Goal: Transaction & Acquisition: Obtain resource

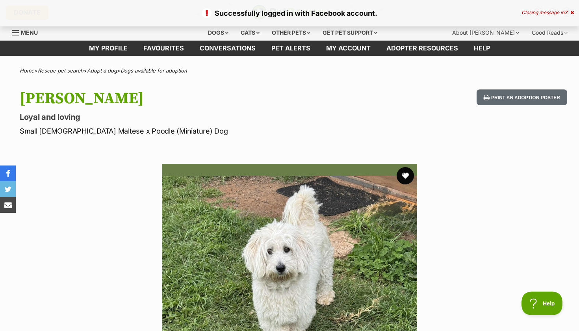
click at [408, 175] on button "favourite" at bounding box center [405, 175] width 17 height 17
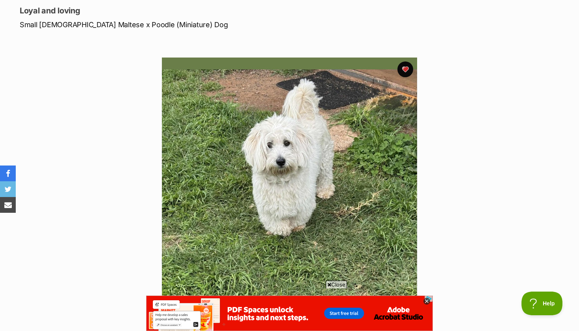
scroll to position [117, 0]
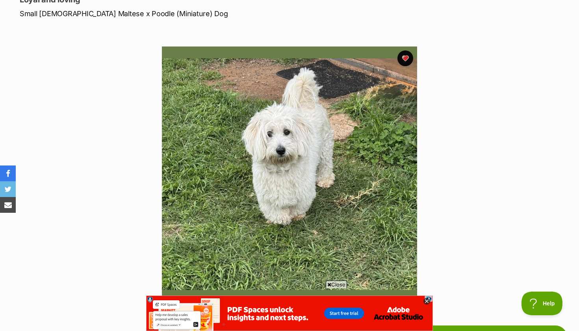
click at [428, 299] on icon at bounding box center [427, 301] width 7 height 7
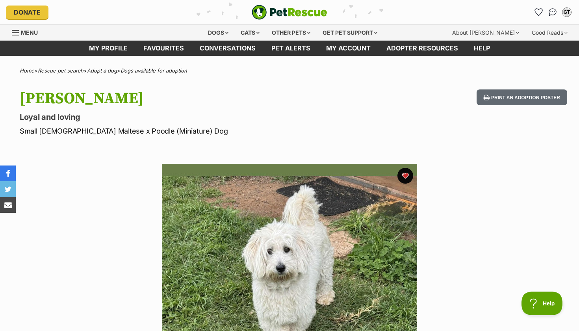
scroll to position [0, 0]
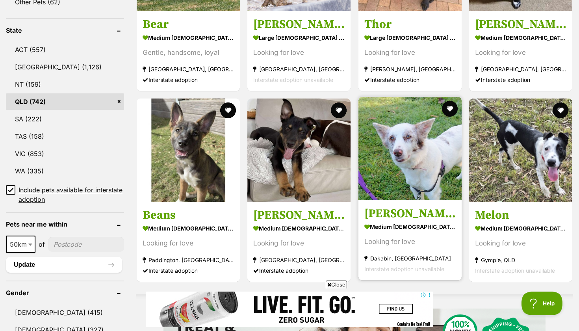
click at [397, 151] on img at bounding box center [410, 148] width 103 height 103
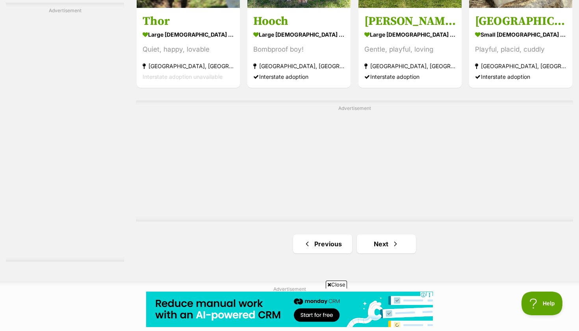
scroll to position [1406, 0]
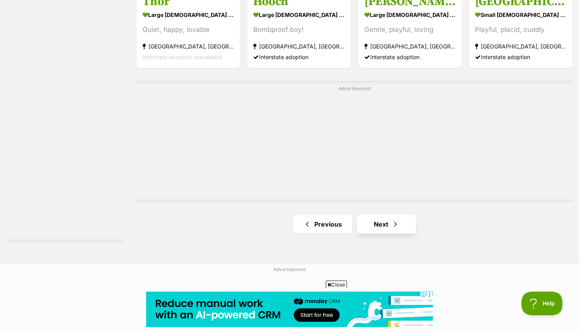
click at [393, 220] on span "Next page" at bounding box center [396, 224] width 8 height 9
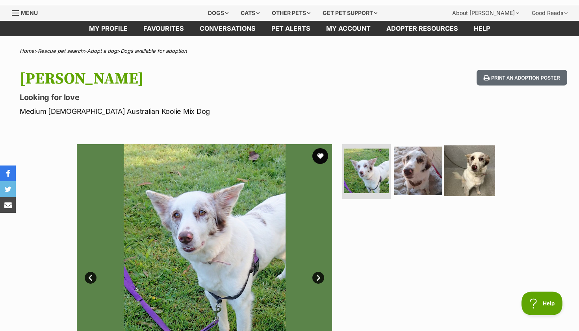
scroll to position [20, 0]
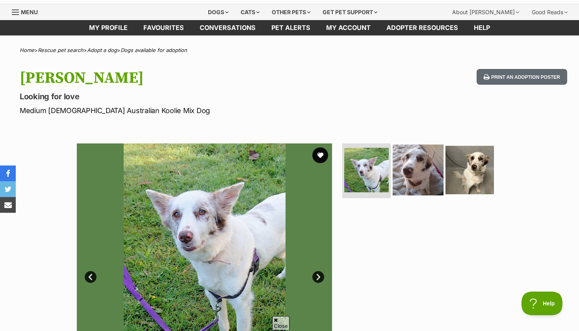
click at [427, 171] on img at bounding box center [418, 169] width 51 height 51
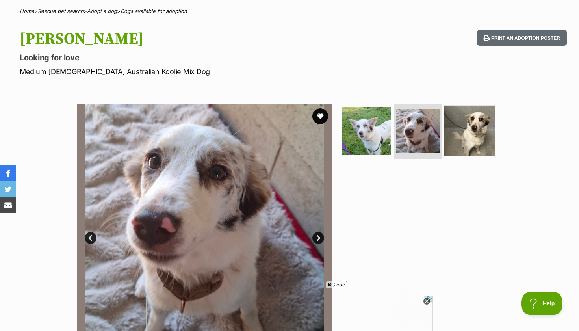
scroll to position [0, 0]
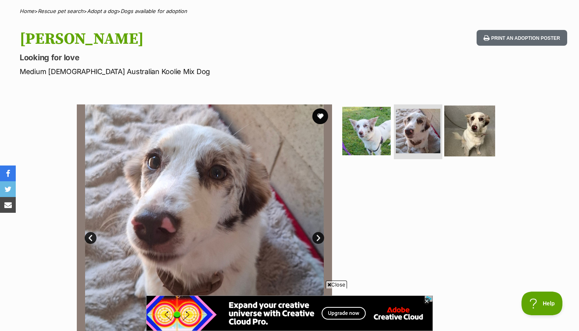
click at [477, 129] on img at bounding box center [470, 130] width 51 height 51
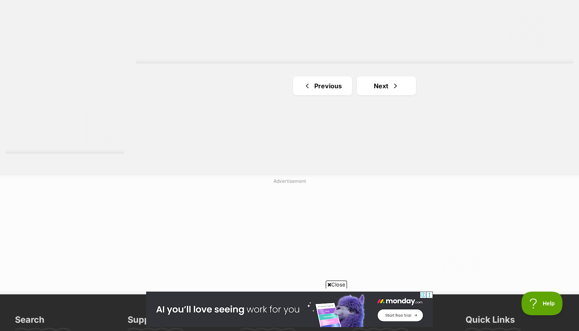
scroll to position [1516, 0]
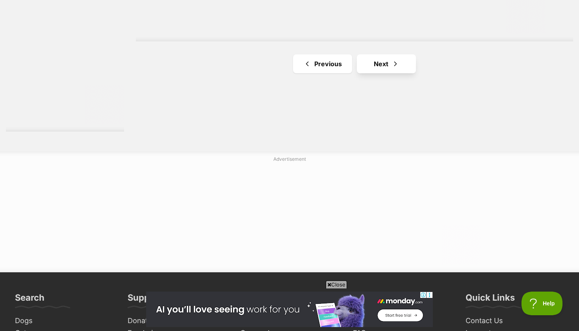
click at [393, 66] on link "Next" at bounding box center [386, 63] width 59 height 19
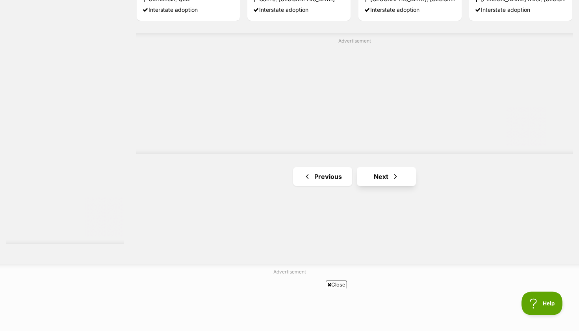
scroll to position [1408, 0]
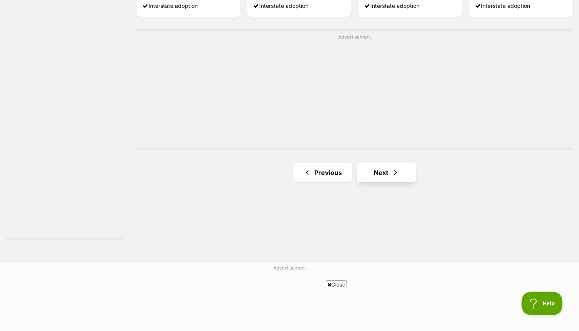
click at [384, 172] on link "Next" at bounding box center [386, 172] width 59 height 19
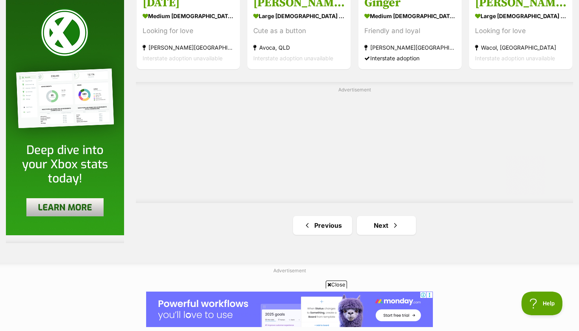
scroll to position [1479, 0]
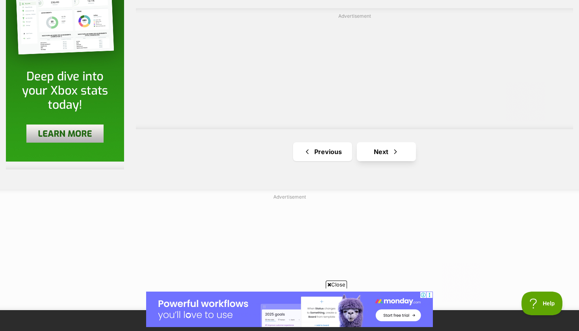
click at [383, 155] on link "Next" at bounding box center [386, 151] width 59 height 19
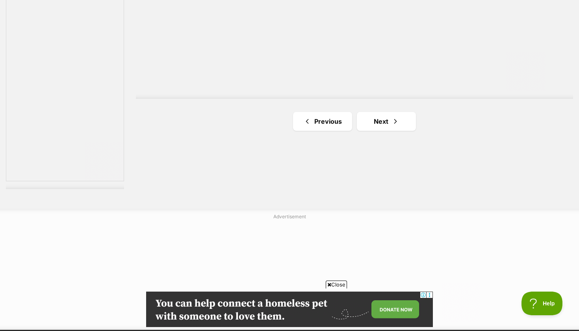
scroll to position [1460, 0]
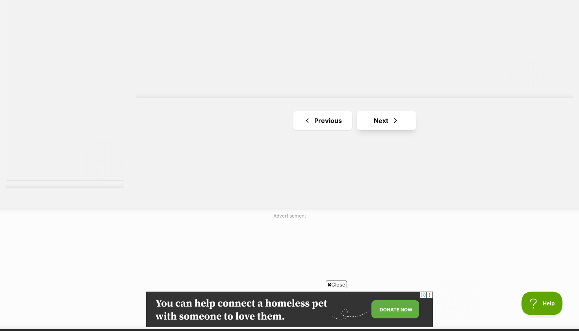
click at [382, 117] on link "Next" at bounding box center [386, 120] width 59 height 19
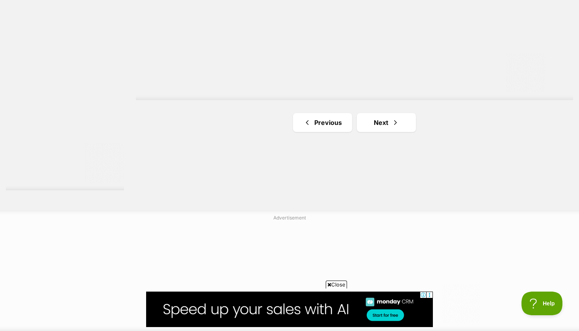
scroll to position [1463, 0]
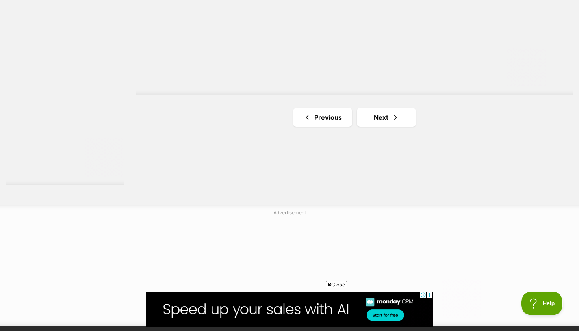
click at [387, 116] on link "Next" at bounding box center [386, 117] width 59 height 19
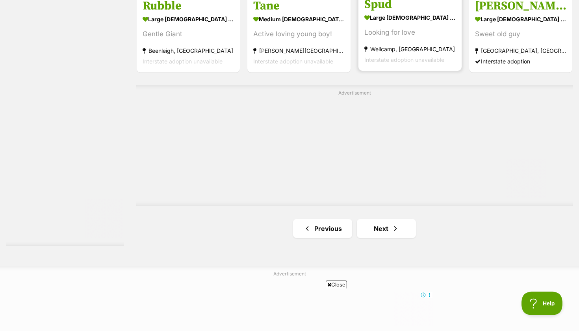
scroll to position [1452, 0]
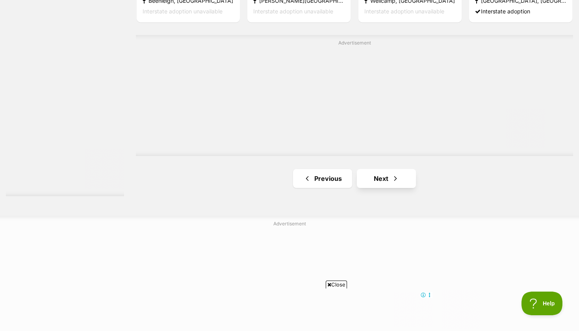
click at [384, 169] on link "Next" at bounding box center [386, 178] width 59 height 19
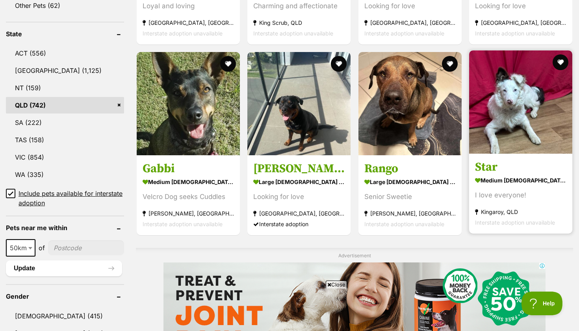
click at [511, 130] on img at bounding box center [520, 101] width 103 height 103
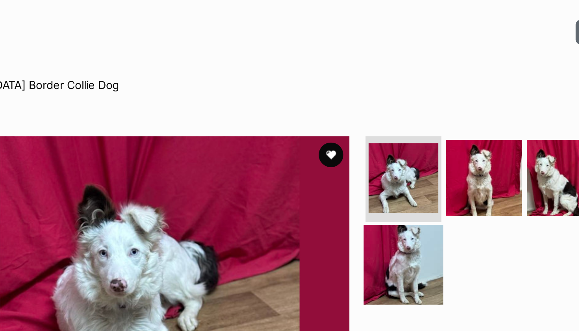
click at [341, 221] on img at bounding box center [366, 246] width 51 height 51
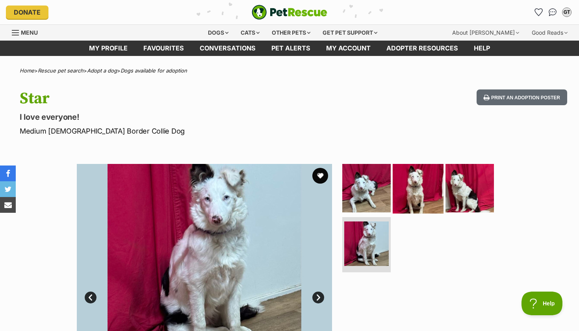
click at [422, 184] on img at bounding box center [418, 187] width 51 height 51
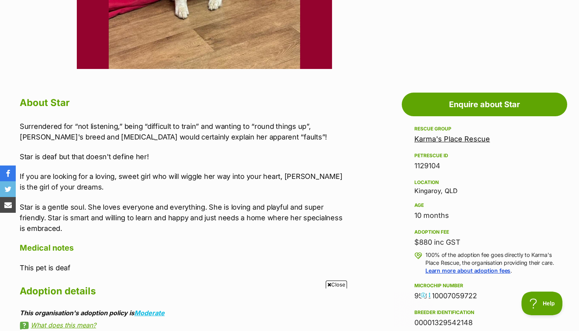
scroll to position [351, 0]
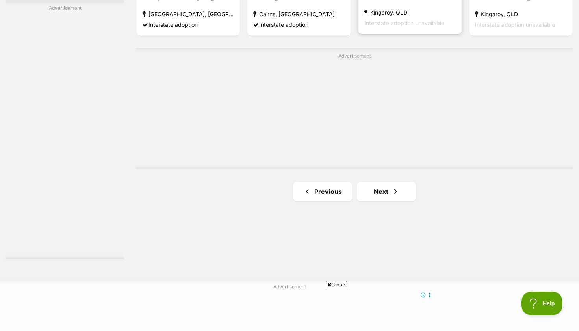
scroll to position [1393, 0]
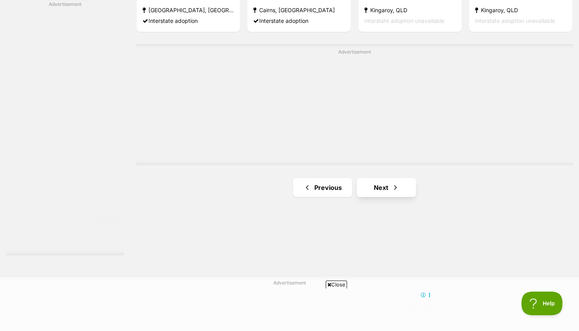
click at [382, 183] on link "Next" at bounding box center [386, 187] width 59 height 19
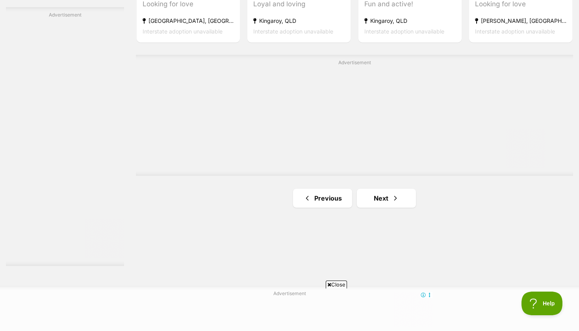
scroll to position [1408, 0]
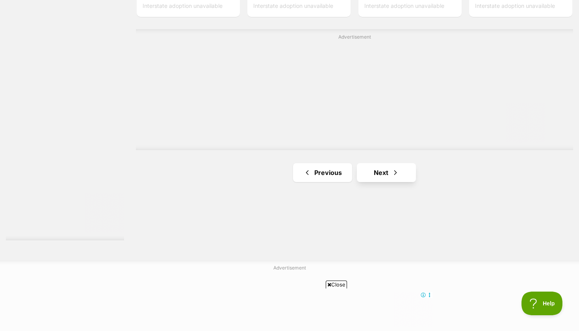
click at [395, 168] on span "Next page" at bounding box center [396, 172] width 8 height 9
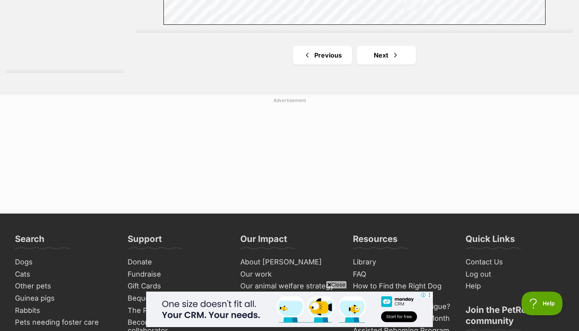
scroll to position [1572, 0]
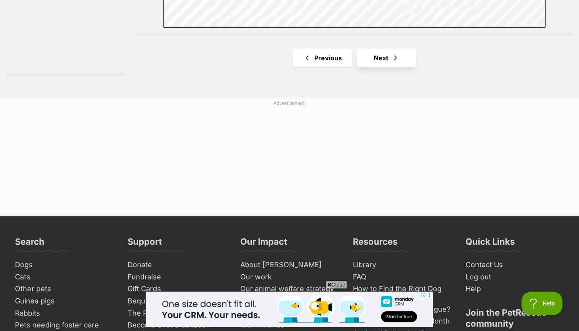
click at [392, 53] on span "Next page" at bounding box center [396, 57] width 8 height 9
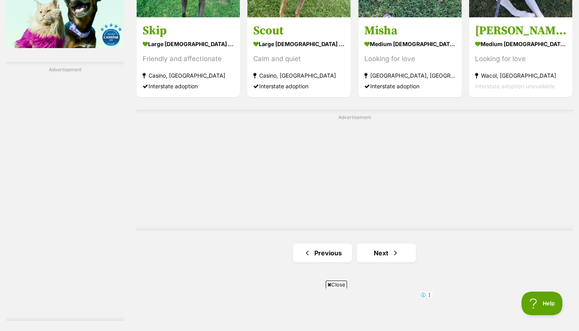
scroll to position [1338, 0]
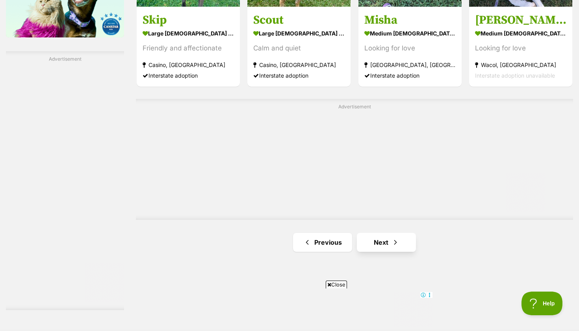
click at [371, 242] on link "Next" at bounding box center [386, 242] width 59 height 19
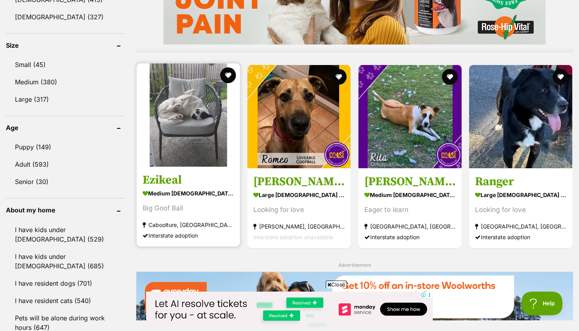
scroll to position [722, 0]
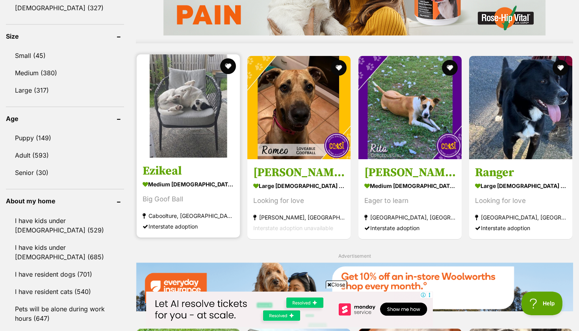
click at [190, 129] on img at bounding box center [188, 105] width 103 height 103
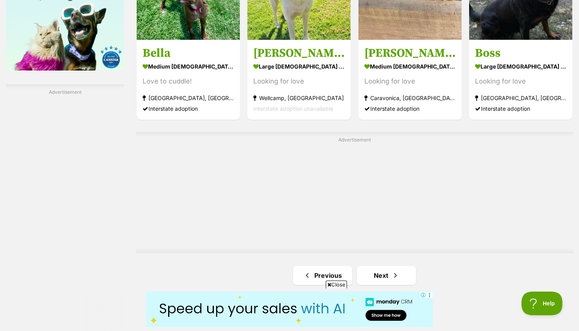
scroll to position [1316, 0]
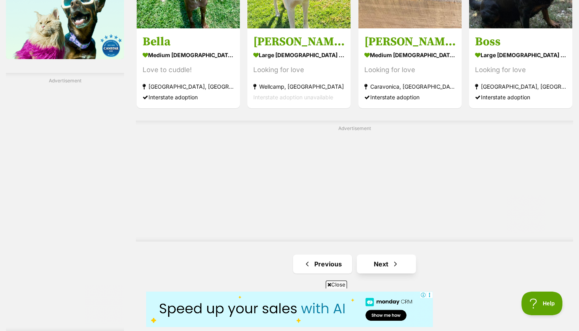
click at [398, 263] on span "Next page" at bounding box center [396, 263] width 8 height 9
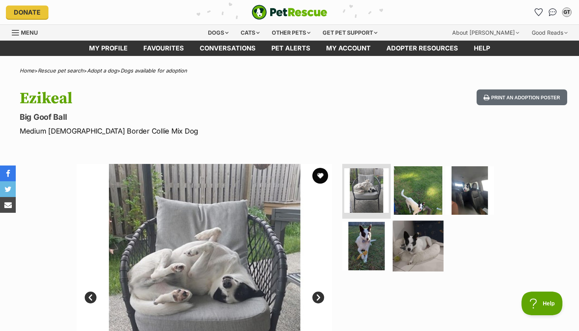
click at [416, 250] on img at bounding box center [418, 246] width 51 height 51
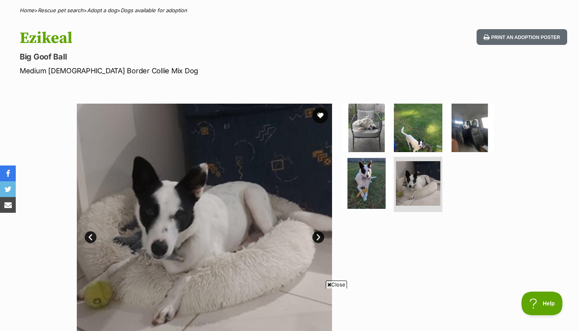
click at [366, 183] on img at bounding box center [366, 183] width 51 height 51
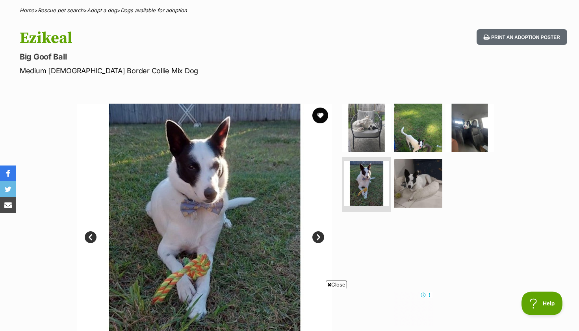
scroll to position [64, 0]
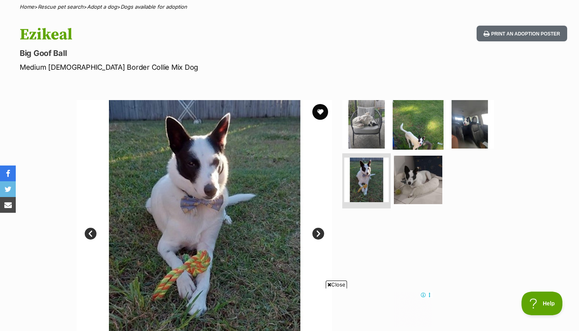
click at [421, 128] on img at bounding box center [418, 124] width 51 height 51
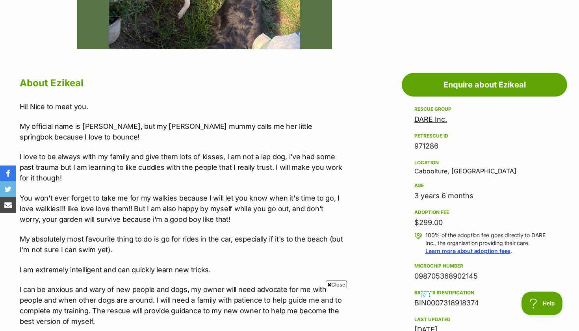
scroll to position [373, 0]
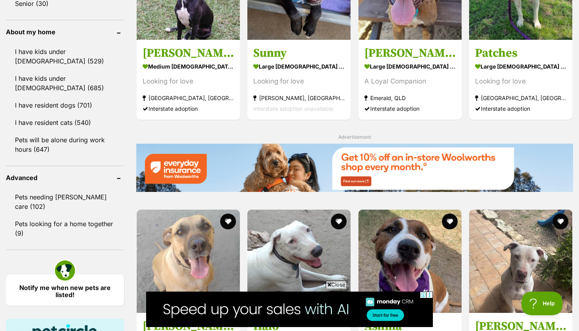
scroll to position [892, 0]
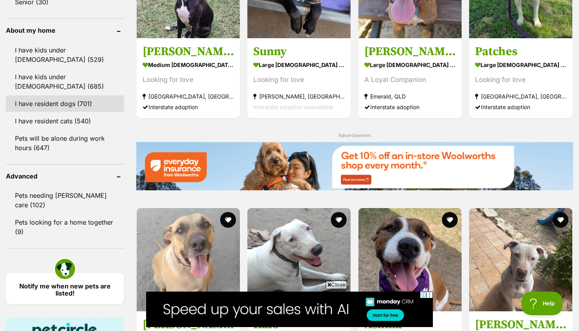
click at [76, 102] on link "I have resident dogs (701)" at bounding box center [65, 103] width 118 height 17
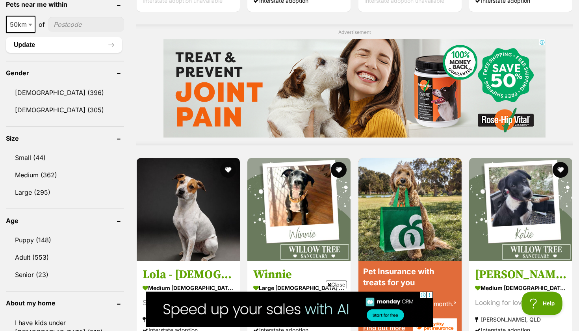
scroll to position [626, 0]
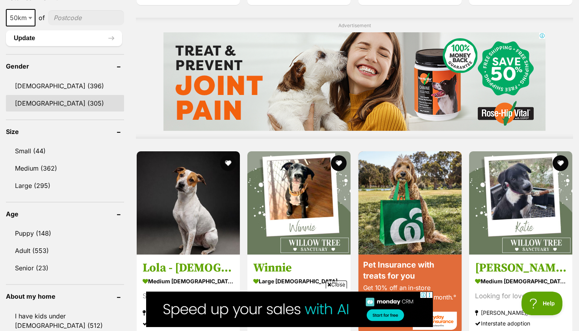
click at [47, 102] on link "[DEMOGRAPHIC_DATA] (305)" at bounding box center [65, 103] width 118 height 17
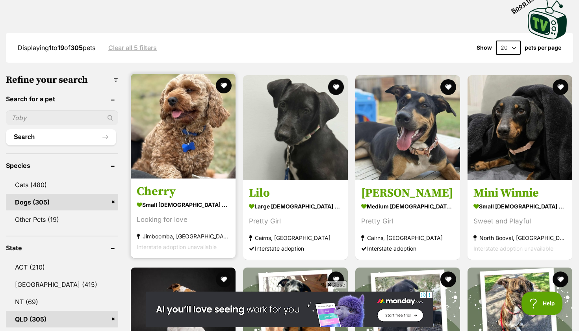
scroll to position [201, 0]
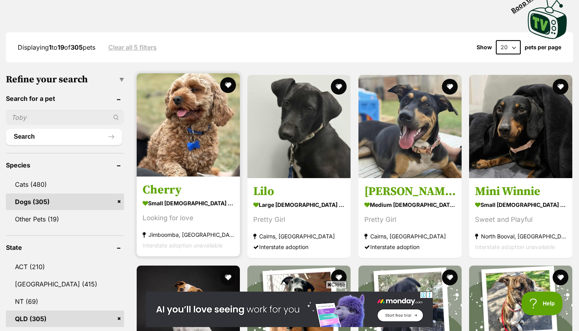
click at [191, 117] on img at bounding box center [188, 124] width 103 height 103
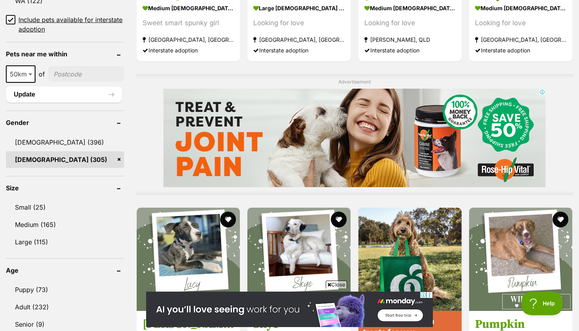
scroll to position [592, 0]
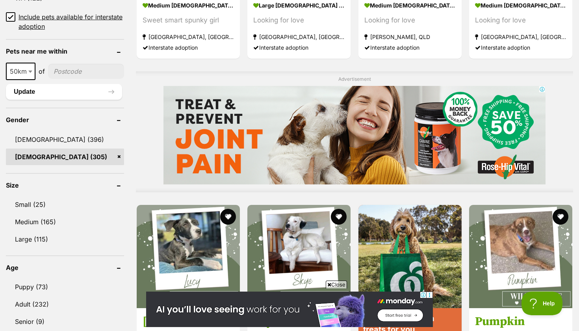
click at [118, 116] on header "Gender" at bounding box center [65, 119] width 118 height 7
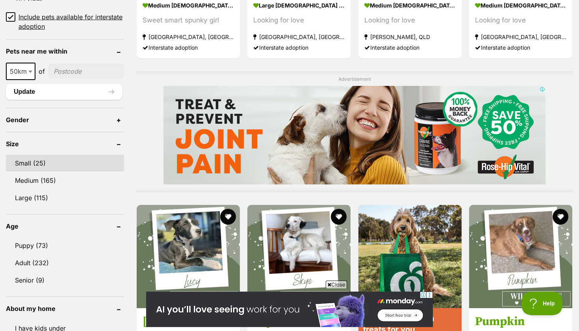
click at [41, 155] on link "Small (25)" at bounding box center [65, 163] width 118 height 17
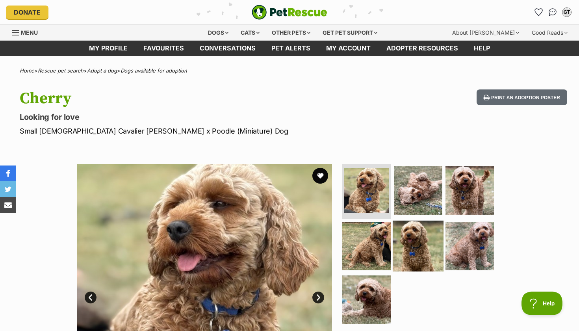
click at [420, 252] on img at bounding box center [418, 246] width 51 height 51
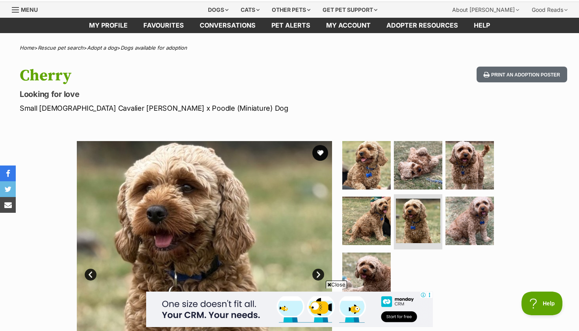
scroll to position [55, 0]
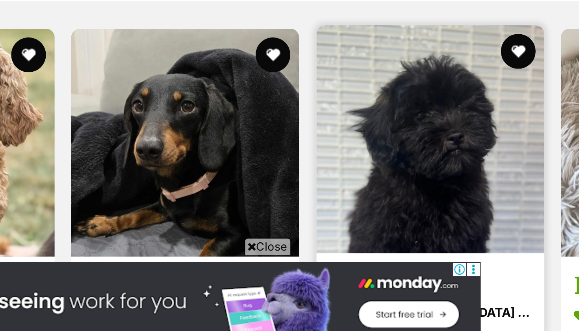
scroll to position [183, 0]
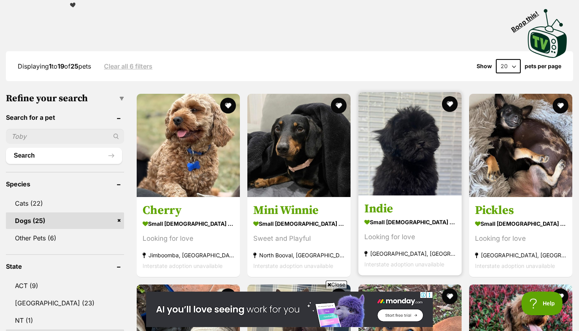
click at [425, 133] on img at bounding box center [410, 143] width 103 height 103
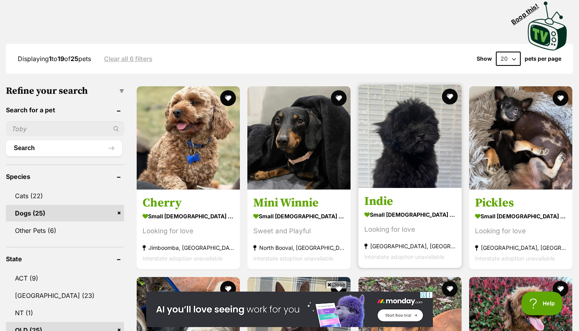
scroll to position [191, 0]
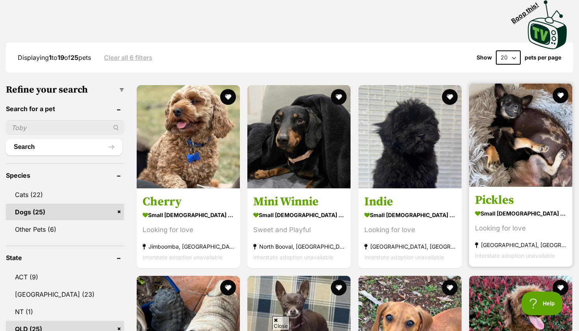
click at [514, 117] on img at bounding box center [520, 135] width 103 height 103
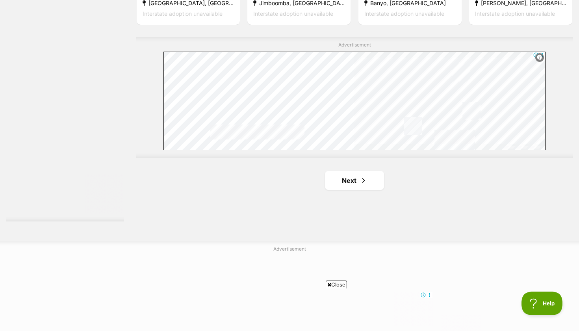
scroll to position [1422, 0]
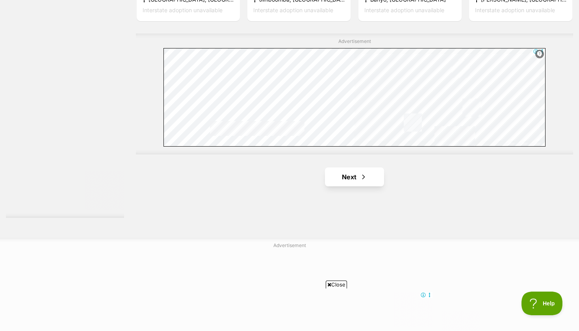
click at [348, 168] on link "Next" at bounding box center [354, 177] width 59 height 19
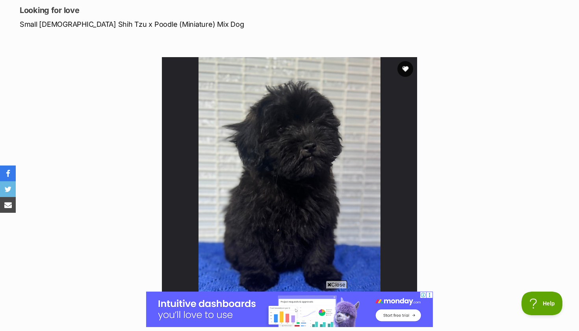
scroll to position [109, 0]
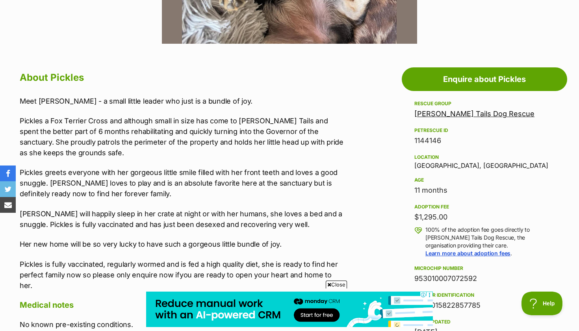
scroll to position [379, 0]
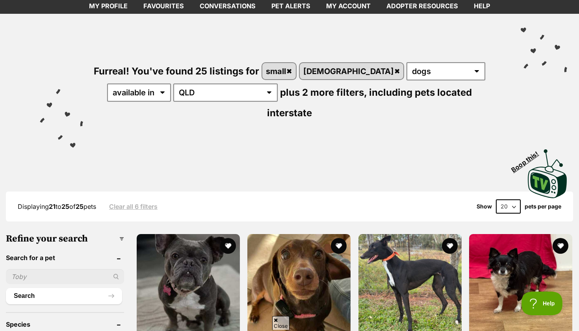
scroll to position [44, 0]
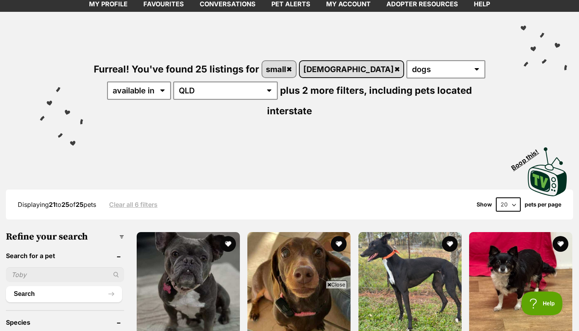
click at [332, 69] on link "female" at bounding box center [352, 69] width 104 height 16
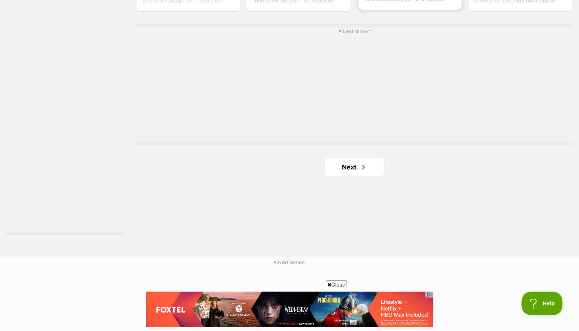
scroll to position [1410, 0]
click at [357, 172] on link "Next" at bounding box center [354, 169] width 59 height 19
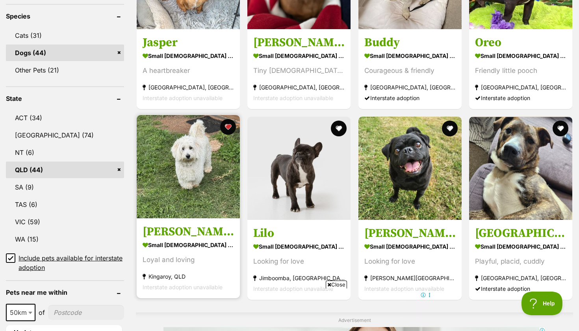
click at [189, 181] on img at bounding box center [188, 166] width 103 height 103
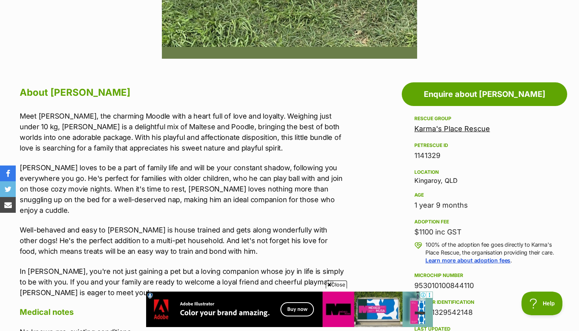
drag, startPoint x: 415, startPoint y: 181, endPoint x: 464, endPoint y: 180, distance: 48.9
click at [464, 180] on div "Location Kingaroy, QLD" at bounding box center [485, 176] width 140 height 17
copy div "Kingaroy, QLD"
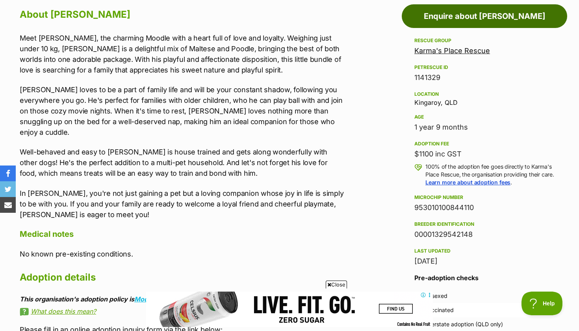
click at [470, 12] on link "Enquire about [PERSON_NAME]" at bounding box center [485, 16] width 166 height 24
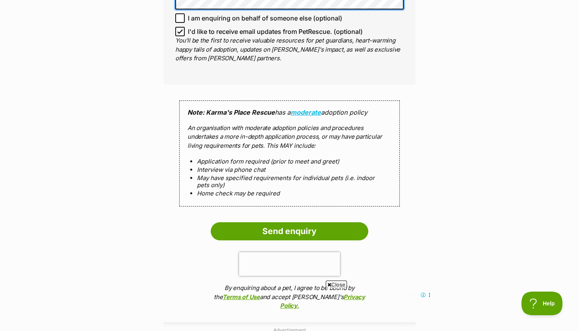
scroll to position [657, 0]
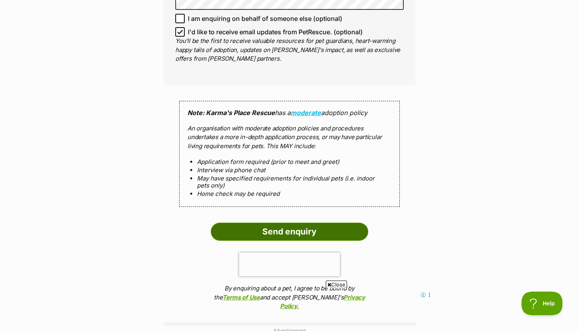
click at [290, 223] on input "Send enquiry" at bounding box center [290, 232] width 158 height 18
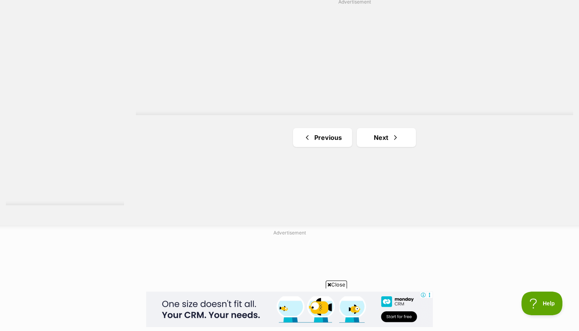
scroll to position [1452, 0]
click at [387, 121] on link "Next" at bounding box center [386, 128] width 59 height 19
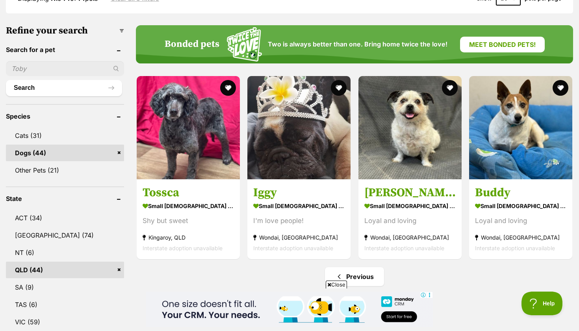
scroll to position [232, 0]
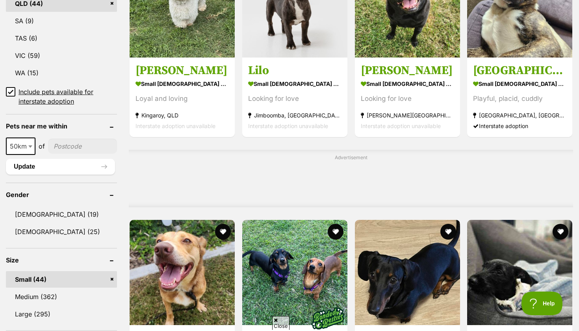
scroll to position [455, 0]
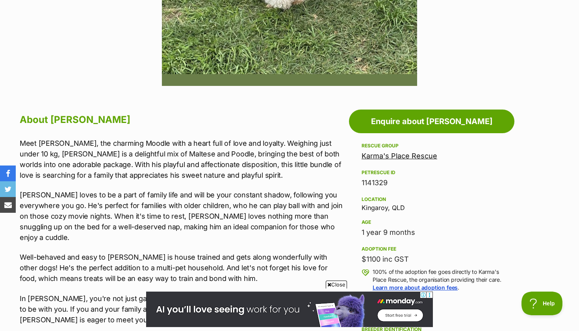
click at [410, 156] on link "Karma's Place Rescue" at bounding box center [400, 156] width 76 height 8
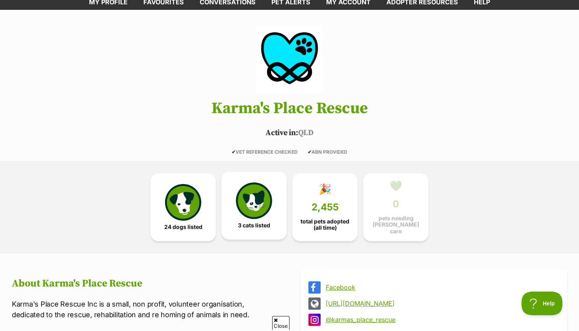
scroll to position [52, 0]
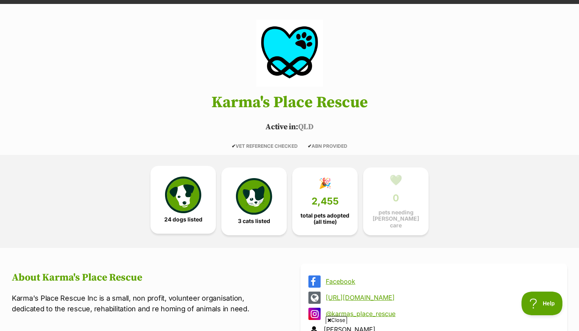
click at [197, 206] on img at bounding box center [183, 195] width 36 height 36
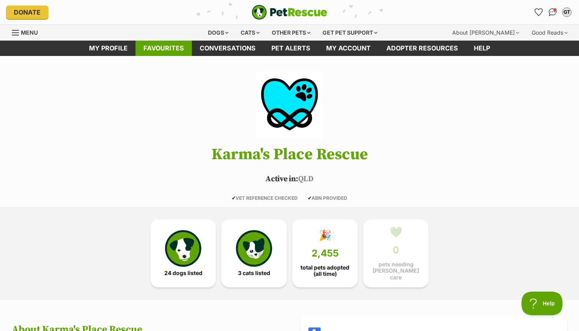
click at [175, 51] on link "Favourites" at bounding box center [164, 48] width 56 height 15
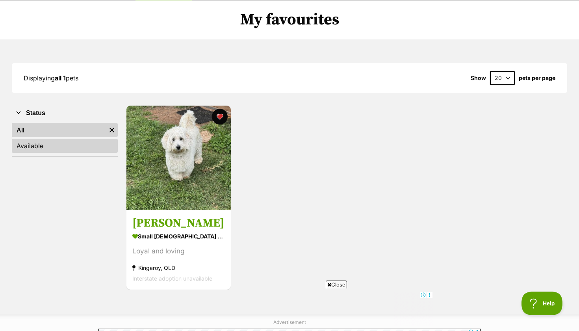
click at [55, 144] on link "Available" at bounding box center [65, 146] width 106 height 14
